Goal: Find specific page/section: Find specific page/section

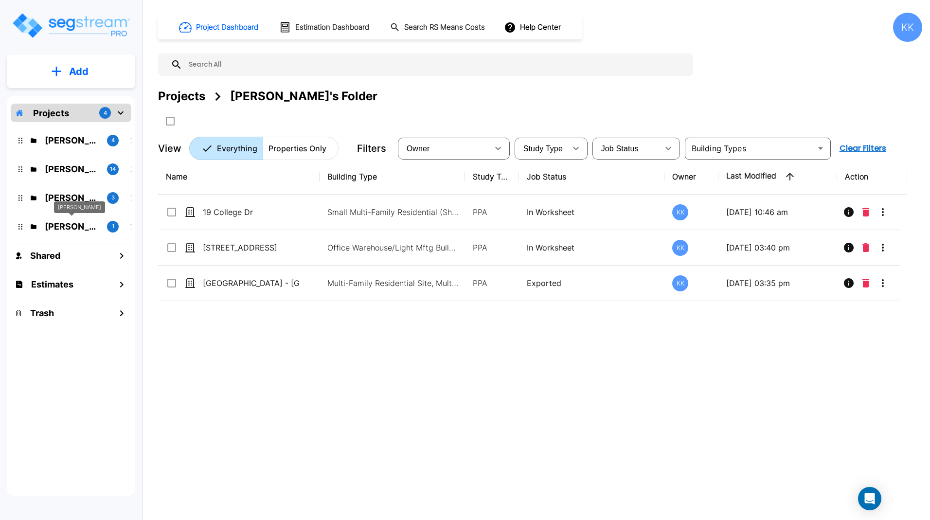
click at [70, 226] on p "M.E. Folder" at bounding box center [72, 226] width 54 height 13
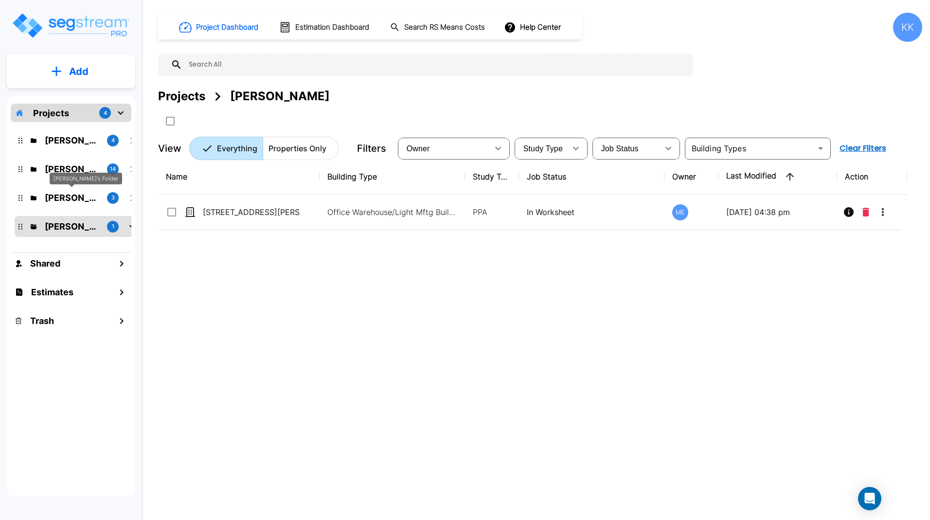
click at [70, 197] on p "Karina's Folder" at bounding box center [72, 197] width 54 height 13
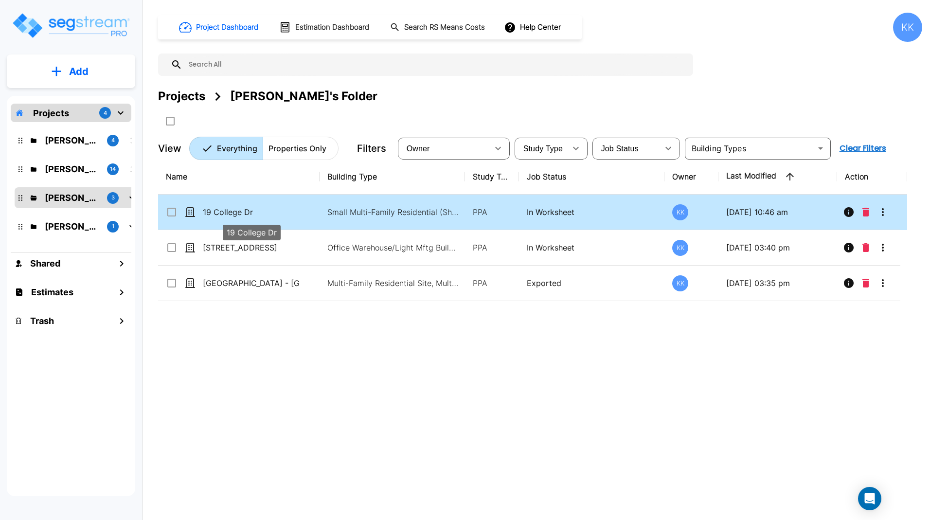
click at [214, 212] on p "19 College Dr" at bounding box center [251, 212] width 97 height 12
checkbox input "true"
click at [214, 212] on p "19 College Dr" at bounding box center [251, 212] width 97 height 12
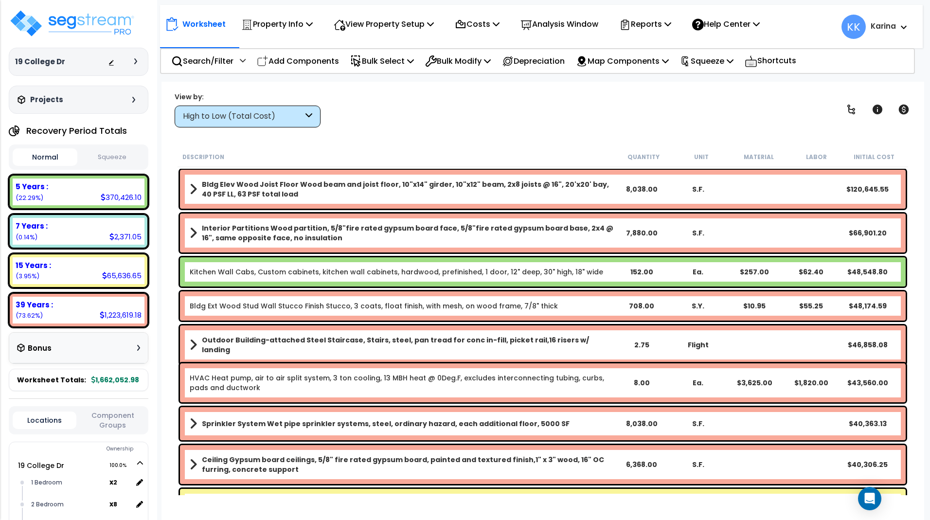
click at [282, 114] on div "High to Low (Total Cost)" at bounding box center [243, 116] width 120 height 11
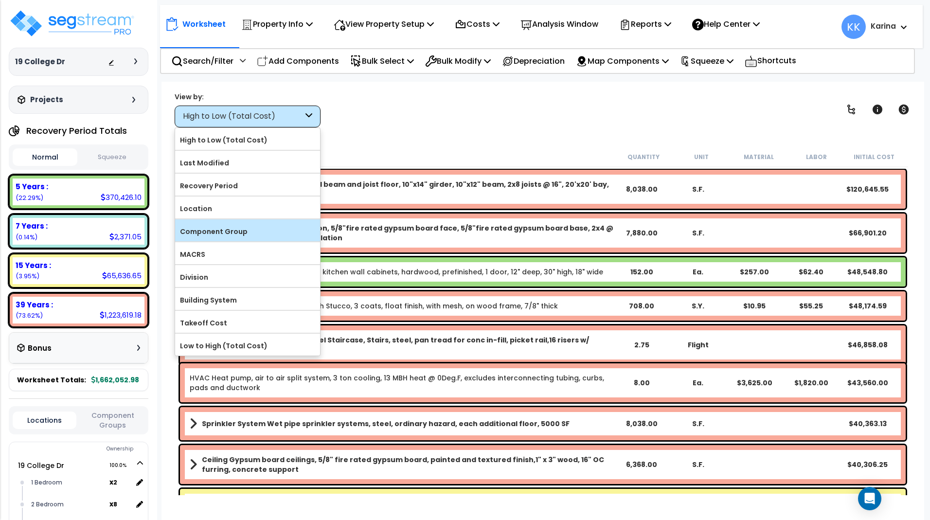
click at [249, 228] on label "Component Group" at bounding box center [247, 231] width 145 height 15
click at [0, 0] on input "Component Group" at bounding box center [0, 0] width 0 height 0
